Goal: Task Accomplishment & Management: Use online tool/utility

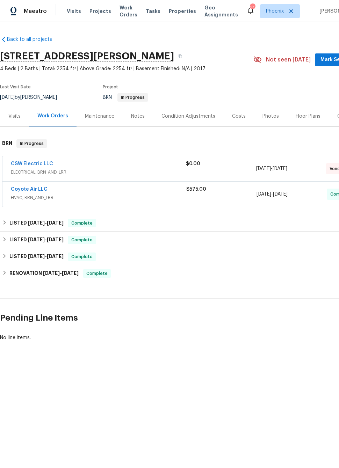
click at [38, 165] on link "CSW Electric LLC" at bounding box center [32, 163] width 42 height 5
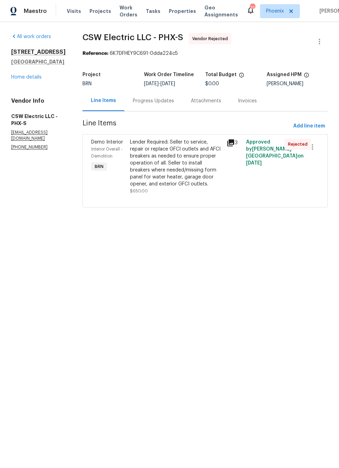
click at [231, 143] on icon at bounding box center [230, 142] width 7 height 7
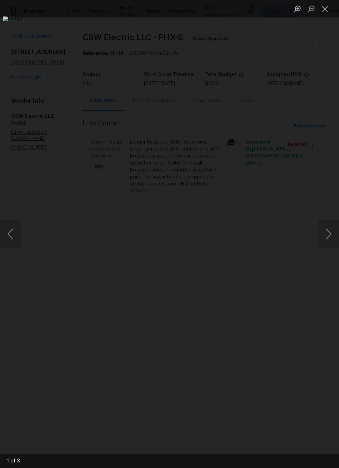
click at [329, 233] on button "Next image" at bounding box center [328, 234] width 21 height 28
click at [15, 229] on button "Previous image" at bounding box center [10, 234] width 21 height 28
click at [291, 258] on img "Lightbox" at bounding box center [161, 234] width 316 height 437
click at [321, 233] on button "Next image" at bounding box center [328, 234] width 21 height 28
click at [324, 232] on button "Next image" at bounding box center [328, 234] width 21 height 28
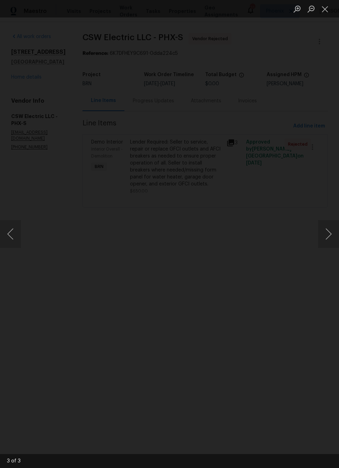
click at [324, 238] on button "Next image" at bounding box center [328, 234] width 21 height 28
click at [323, 235] on button "Next image" at bounding box center [328, 234] width 21 height 28
click at [16, 232] on button "Previous image" at bounding box center [10, 234] width 21 height 28
click at [14, 234] on button "Previous image" at bounding box center [10, 234] width 21 height 28
click at [16, 235] on button "Previous image" at bounding box center [10, 234] width 21 height 28
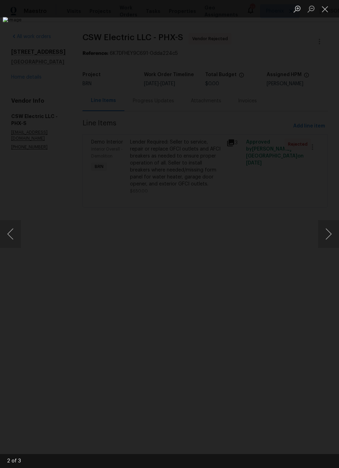
click at [325, 230] on button "Next image" at bounding box center [328, 234] width 21 height 28
click at [324, 230] on button "Next image" at bounding box center [328, 234] width 21 height 28
click at [327, 232] on button "Next image" at bounding box center [328, 234] width 21 height 28
click at [329, 238] on button "Next image" at bounding box center [328, 234] width 21 height 28
click at [325, 233] on button "Next image" at bounding box center [328, 234] width 21 height 28
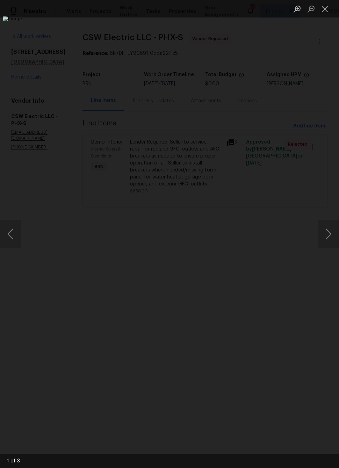
click at [326, 238] on button "Next image" at bounding box center [328, 234] width 21 height 28
click at [323, 240] on button "Next image" at bounding box center [328, 234] width 21 height 28
click at [307, 86] on div "Lightbox" at bounding box center [169, 234] width 339 height 468
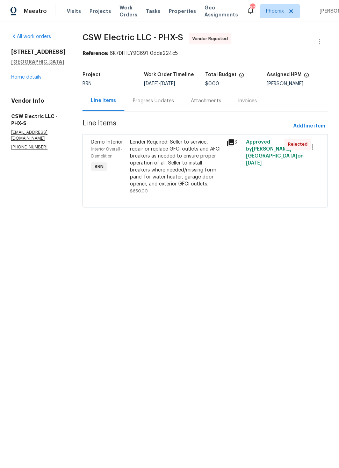
click at [33, 80] on link "Home details" at bounding box center [26, 77] width 30 height 5
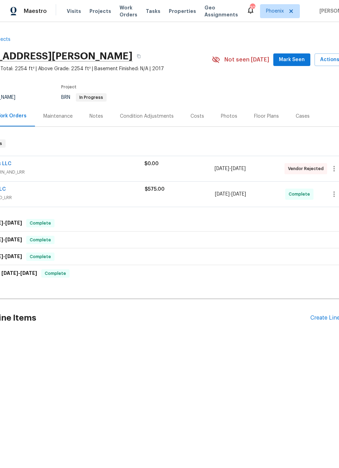
scroll to position [0, 44]
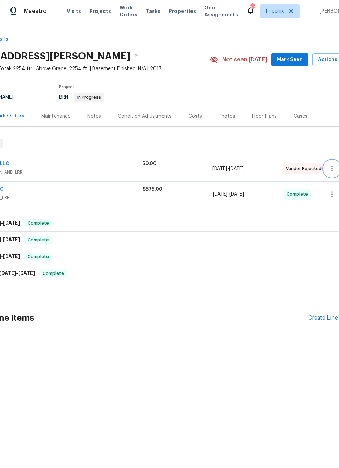
click at [332, 172] on icon "button" at bounding box center [331, 169] width 1 height 6
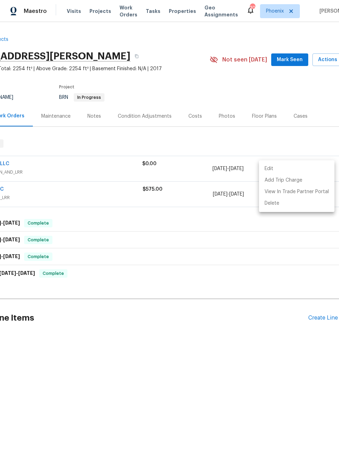
click at [293, 168] on li "Edit" at bounding box center [296, 169] width 75 height 12
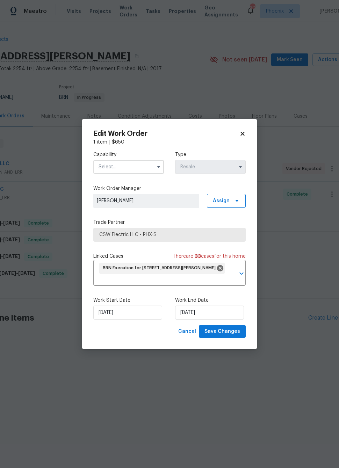
click at [139, 167] on input "text" at bounding box center [128, 167] width 71 height 14
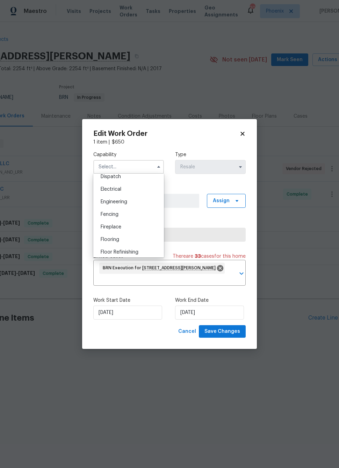
scroll to position [213, 0]
click at [126, 190] on div "Electrical" at bounding box center [128, 189] width 67 height 13
type input "Electrical"
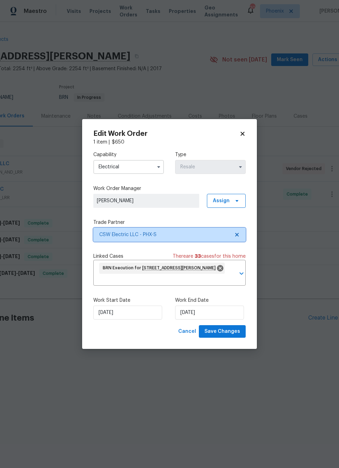
click at [198, 232] on span "CSW Electric LLC - PHX-S" at bounding box center [164, 234] width 130 height 7
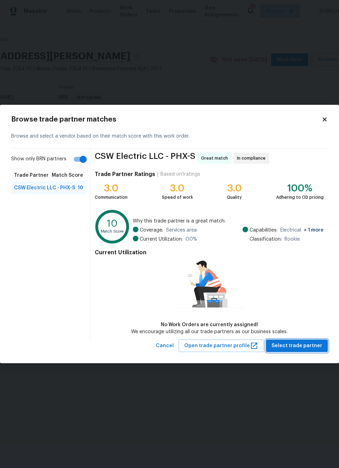
click at [303, 343] on span "Select trade partner" at bounding box center [297, 346] width 51 height 9
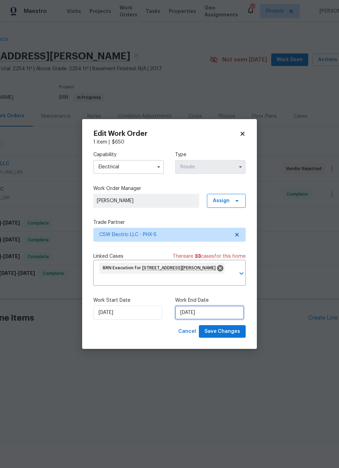
click at [207, 315] on input "[DATE]" at bounding box center [209, 313] width 69 height 14
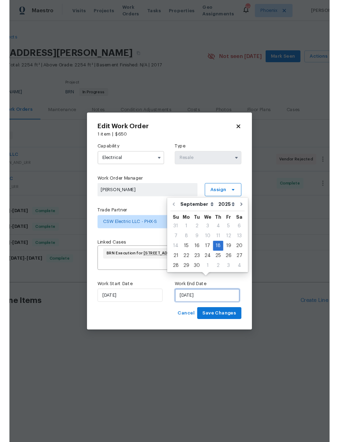
scroll to position [0, 0]
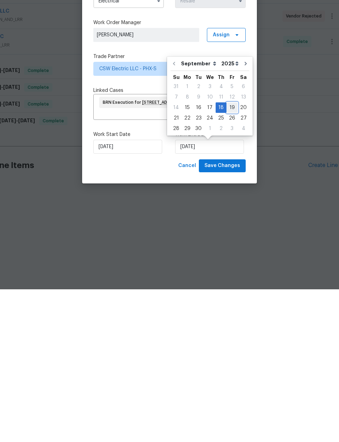
click at [230, 255] on div "19" at bounding box center [231, 260] width 11 height 10
type input "[DATE]"
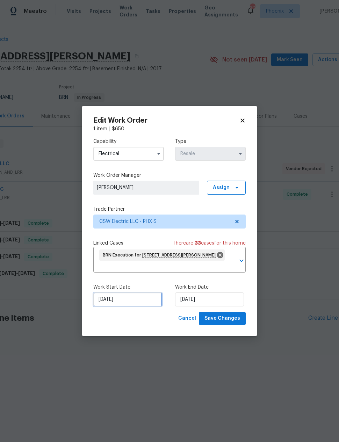
click at [131, 302] on input "[DATE]" at bounding box center [127, 300] width 69 height 14
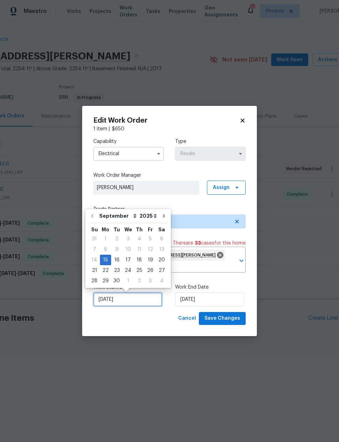
scroll to position [0, 0]
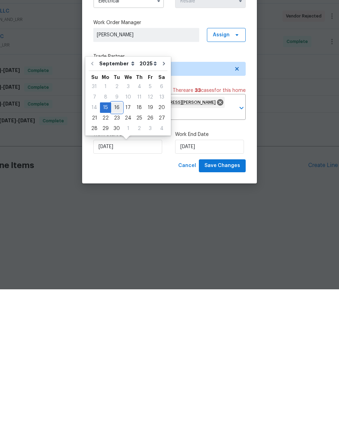
click at [116, 255] on div "16" at bounding box center [116, 260] width 11 height 10
type input "[DATE]"
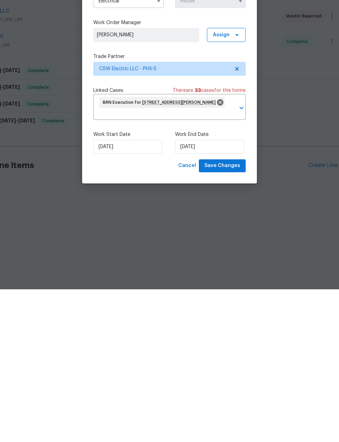
scroll to position [0, 0]
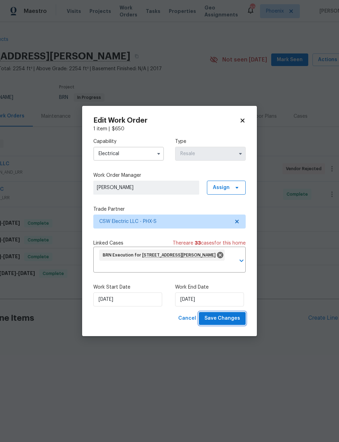
click at [226, 317] on span "Save Changes" at bounding box center [222, 318] width 36 height 9
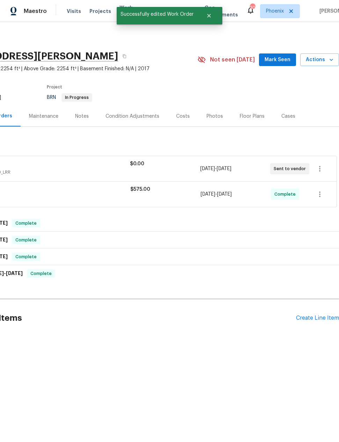
scroll to position [0, 56]
click at [319, 168] on icon "button" at bounding box center [320, 169] width 8 height 8
